Goal: Find specific page/section: Find specific page/section

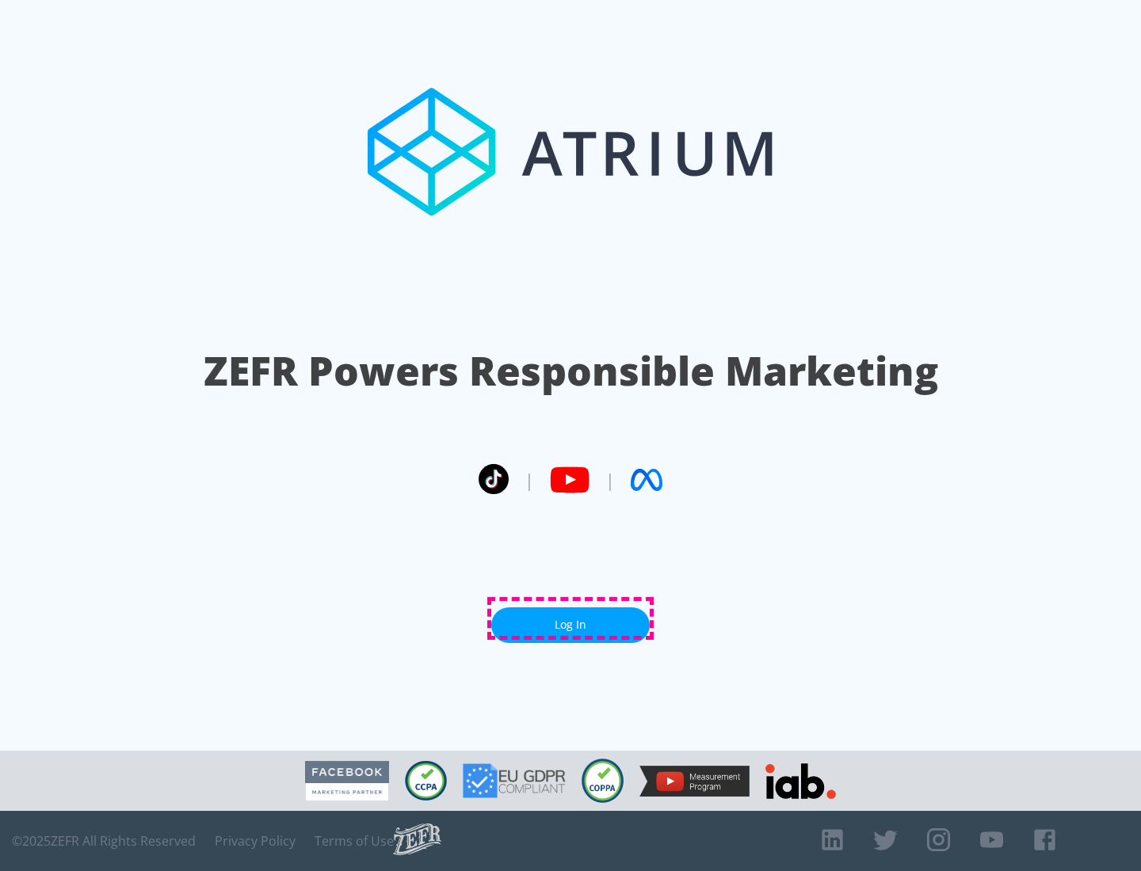
click at [570, 619] on link "Log In" at bounding box center [570, 626] width 158 height 36
